Goal: Task Accomplishment & Management: Use online tool/utility

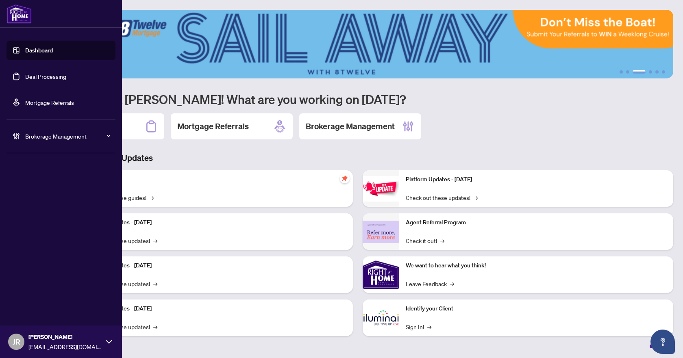
click at [61, 75] on link "Deal Processing" at bounding box center [45, 76] width 41 height 7
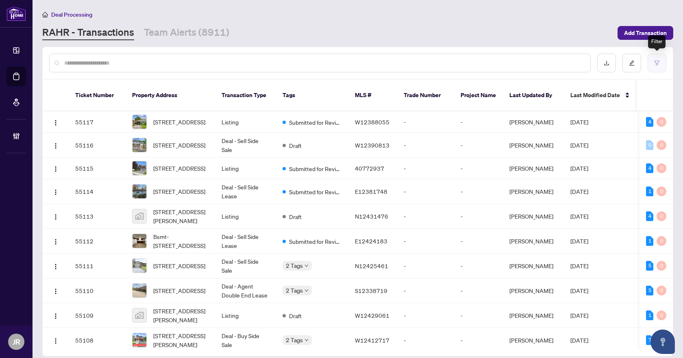
click at [661, 61] on button "button" at bounding box center [657, 63] width 19 height 19
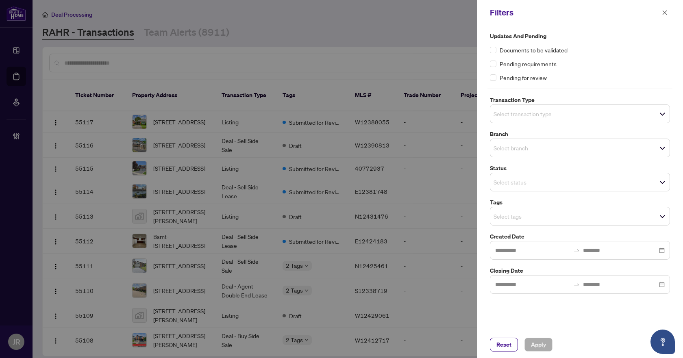
click at [529, 137] on label "Branch" at bounding box center [580, 134] width 180 height 9
click at [529, 143] on input "search" at bounding box center [522, 148] width 57 height 10
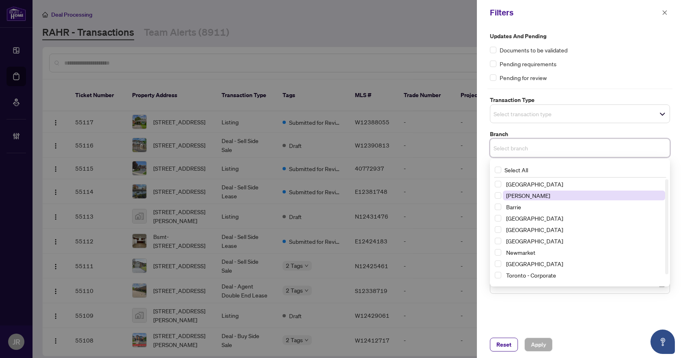
click at [537, 197] on span "[PERSON_NAME]" at bounding box center [584, 196] width 162 height 10
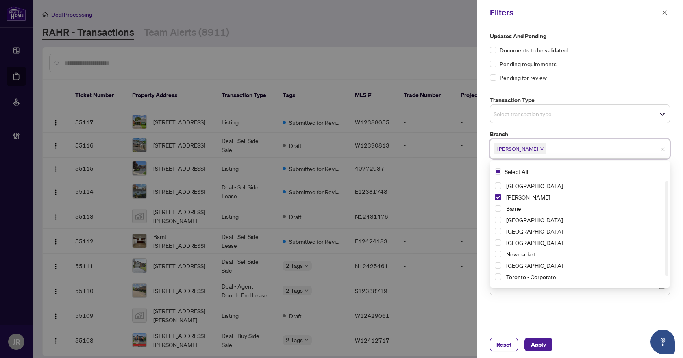
click at [550, 112] on input "search" at bounding box center [522, 114] width 57 height 10
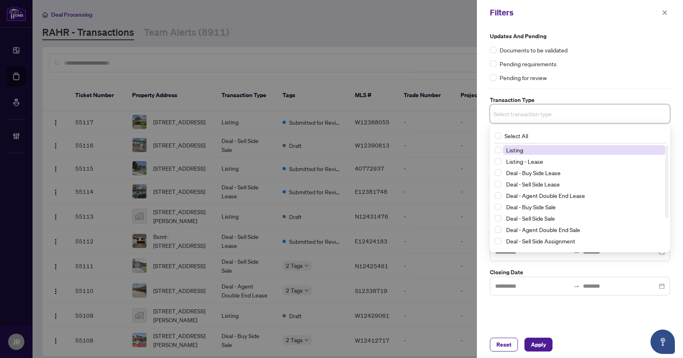
click at [530, 152] on span "Listing" at bounding box center [584, 150] width 162 height 10
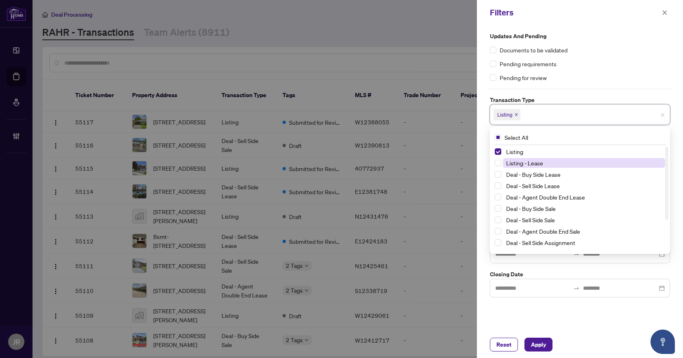
click at [526, 163] on span "Listing - Lease" at bounding box center [524, 162] width 37 height 7
click at [603, 50] on div "Documents to be validated" at bounding box center [580, 50] width 180 height 9
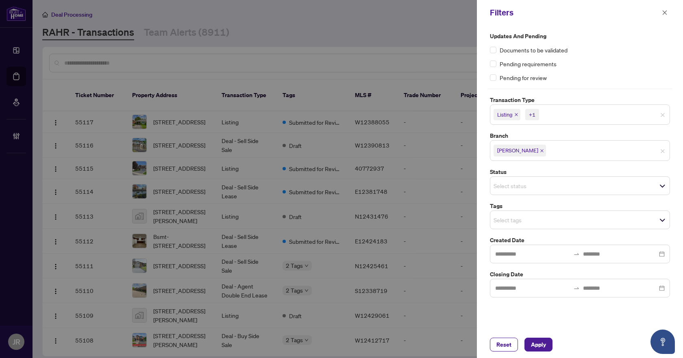
click at [515, 190] on input "search" at bounding box center [522, 186] width 57 height 10
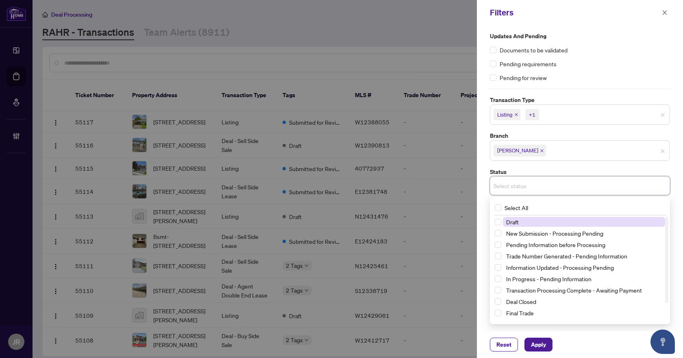
click at [515, 190] on input "search" at bounding box center [522, 186] width 57 height 10
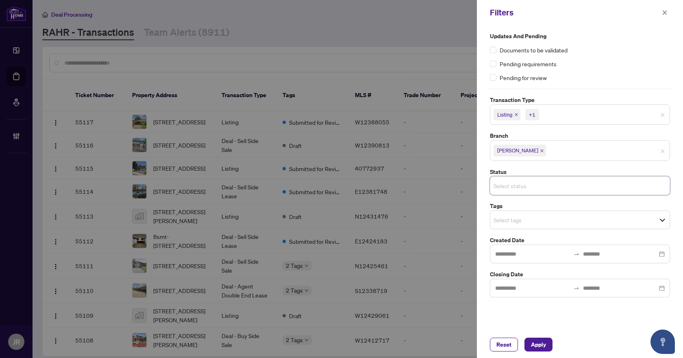
click at [594, 187] on span "Select status" at bounding box center [579, 185] width 179 height 11
click at [532, 229] on div "Select tags" at bounding box center [580, 220] width 180 height 19
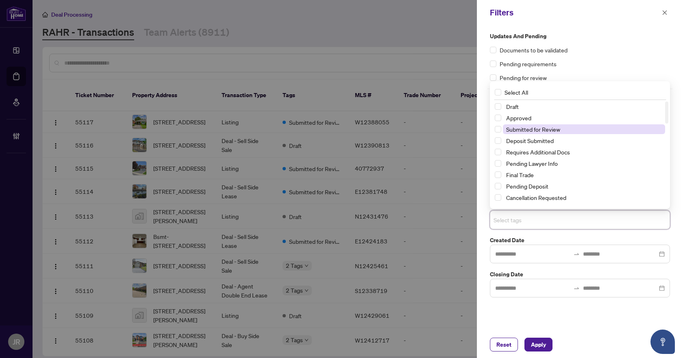
click at [550, 128] on span "Submitted for Review" at bounding box center [533, 129] width 54 height 7
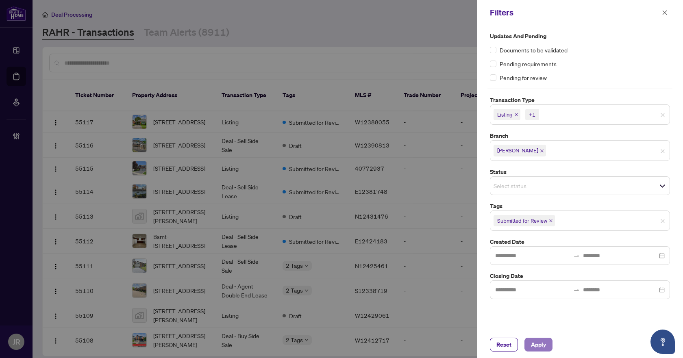
click at [548, 343] on button "Apply" at bounding box center [538, 345] width 28 height 14
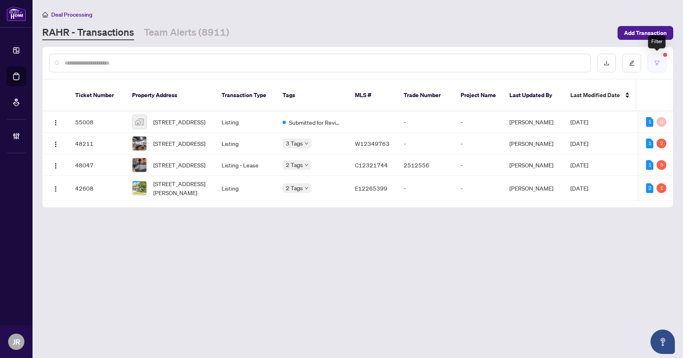
click at [654, 59] on button "button" at bounding box center [657, 63] width 19 height 19
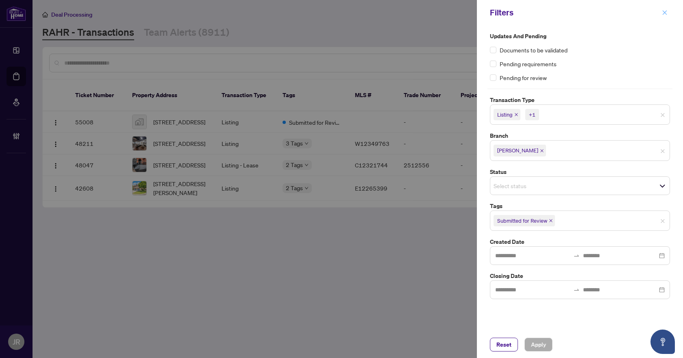
click at [664, 11] on icon "close" at bounding box center [665, 12] width 4 height 4
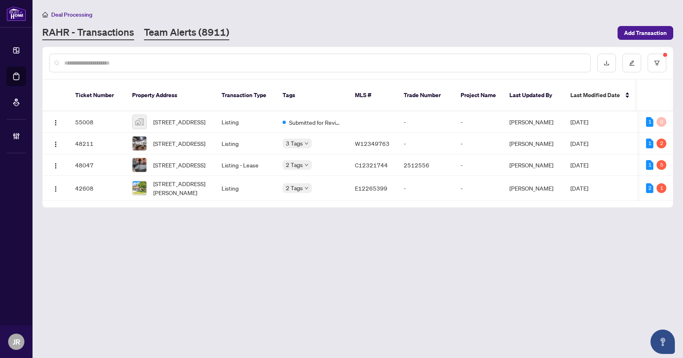
click at [186, 28] on link "Team Alerts (8911)" at bounding box center [186, 33] width 85 height 15
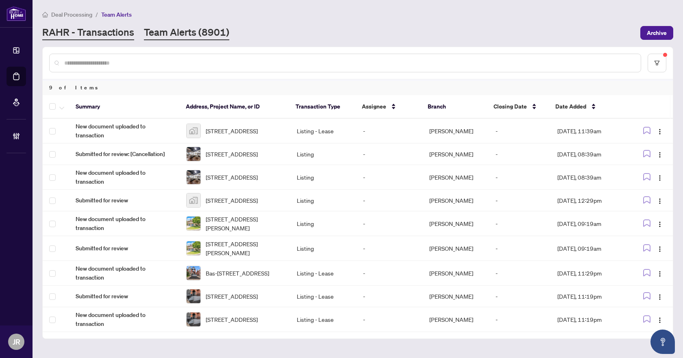
click at [111, 30] on link "RAHR - Transactions" at bounding box center [88, 33] width 92 height 15
